Goal: Task Accomplishment & Management: Manage account settings

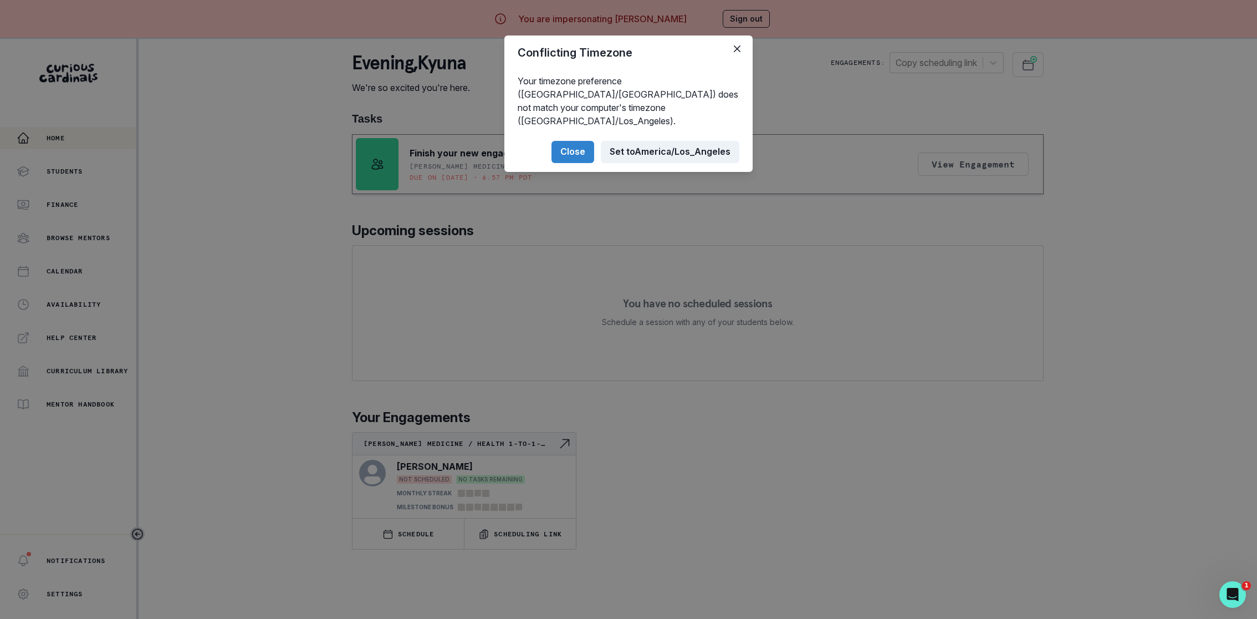
click at [672, 141] on button "Set to [GEOGRAPHIC_DATA]/Los_Angeles" at bounding box center [670, 152] width 139 height 22
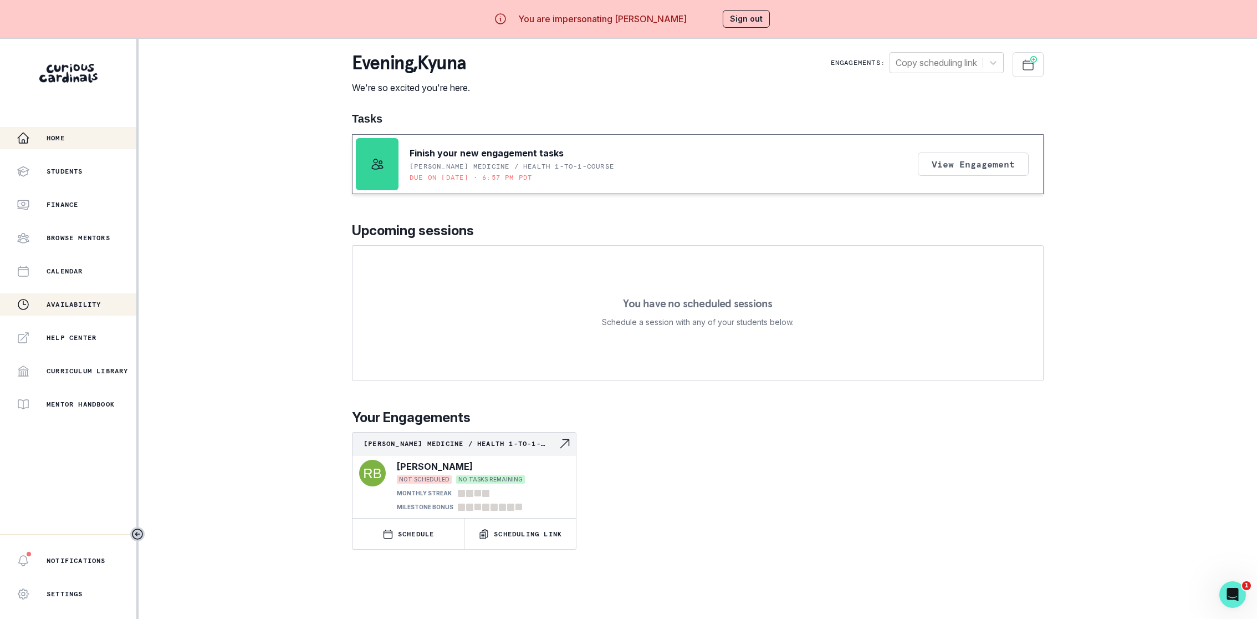
click at [90, 304] on p "Availability" at bounding box center [74, 304] width 54 height 9
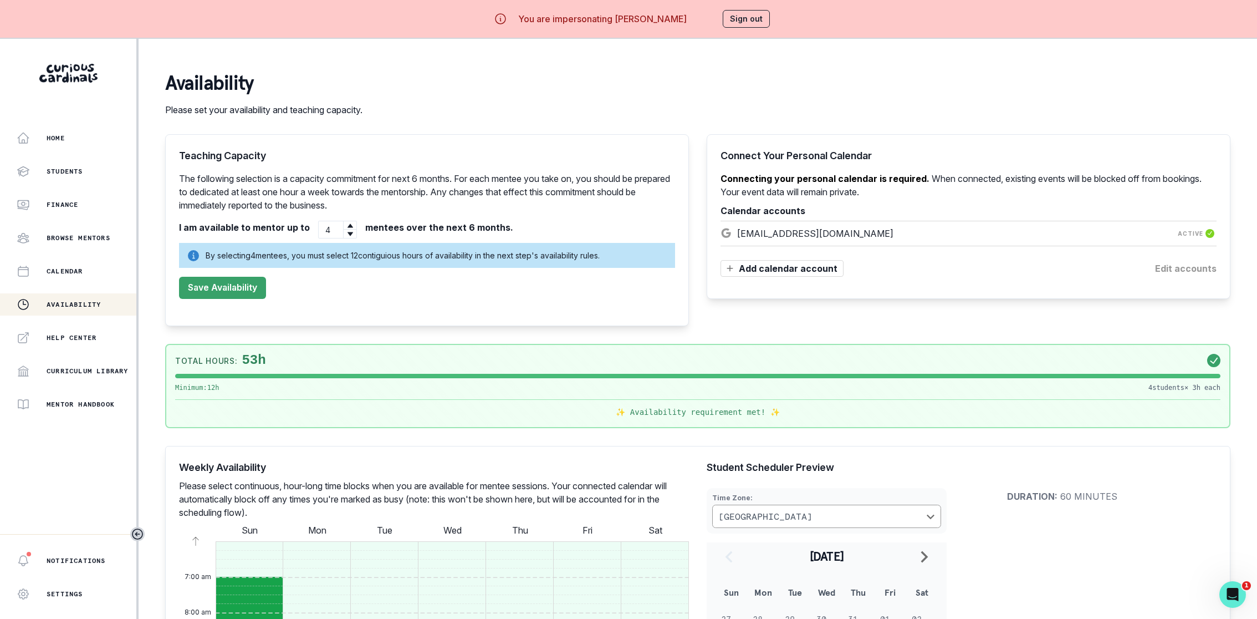
click at [730, 21] on button "Sign out" at bounding box center [746, 19] width 47 height 18
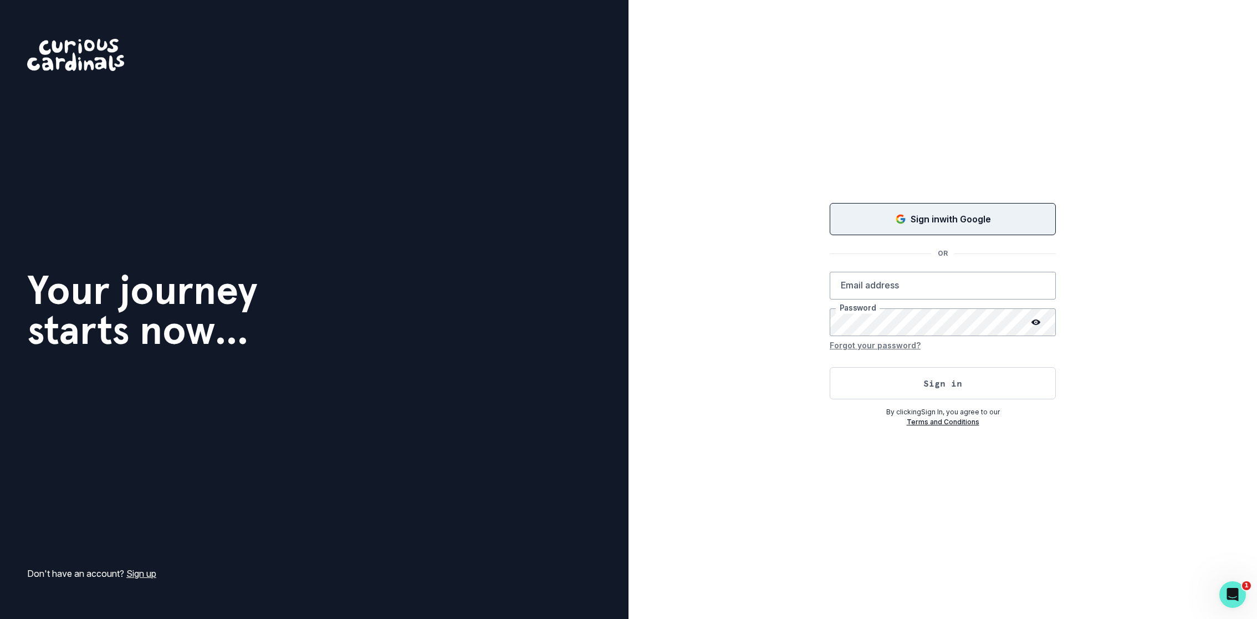
click at [898, 234] on button "Sign in with Google" at bounding box center [943, 219] width 226 height 32
